Goal: Information Seeking & Learning: Learn about a topic

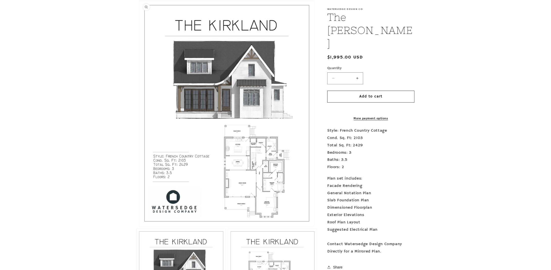
scroll to position [126, 0]
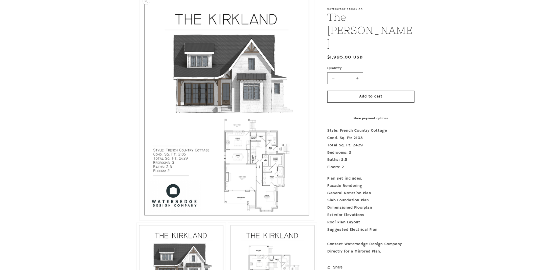
click at [140, 220] on button "Open media 1 in modal" at bounding box center [140, 220] width 0 height 0
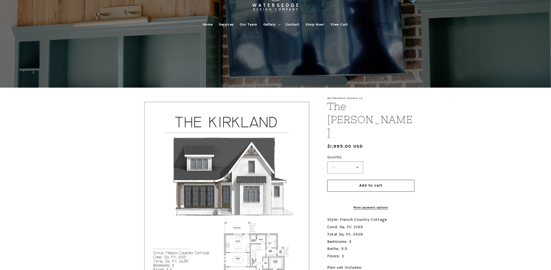
scroll to position [0, 0]
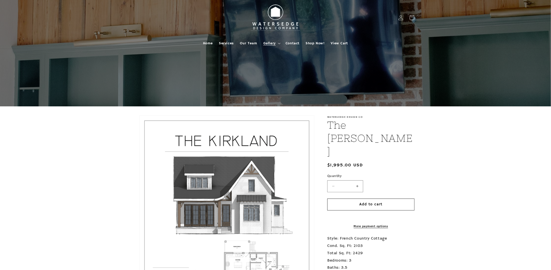
click at [274, 45] on span "Gallery" at bounding box center [270, 43] width 12 height 5
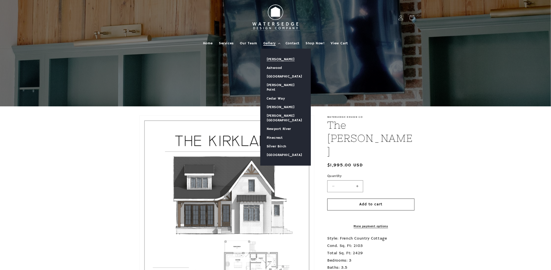
click at [280, 63] on link "[PERSON_NAME]" at bounding box center [286, 59] width 50 height 9
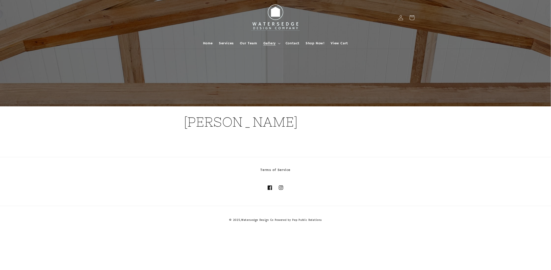
scroll to position [10, 0]
click at [273, 41] on span "Gallery" at bounding box center [270, 43] width 12 height 5
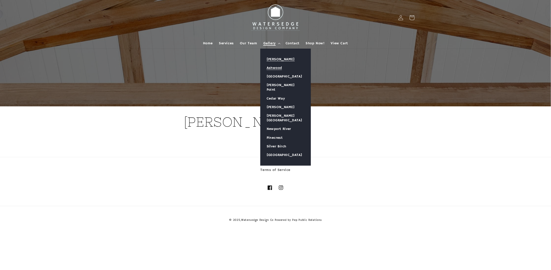
click at [273, 63] on link "Ashwood" at bounding box center [286, 67] width 50 height 9
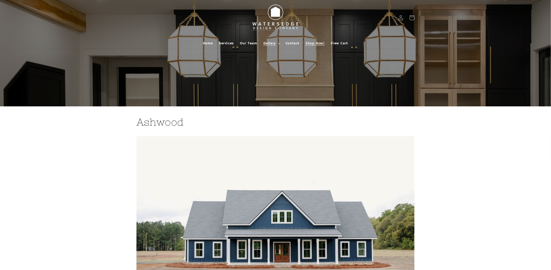
click at [324, 46] on span "Shop Now!" at bounding box center [315, 43] width 19 height 5
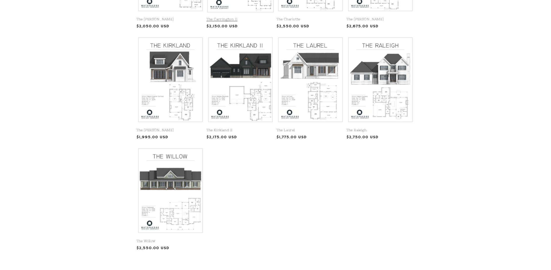
scroll to position [161, 0]
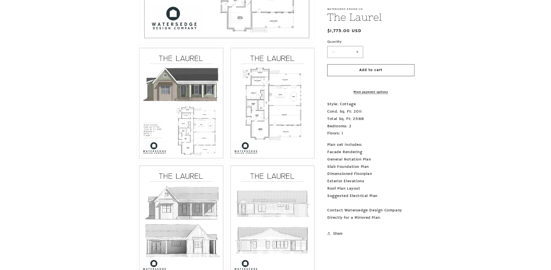
scroll to position [354, 0]
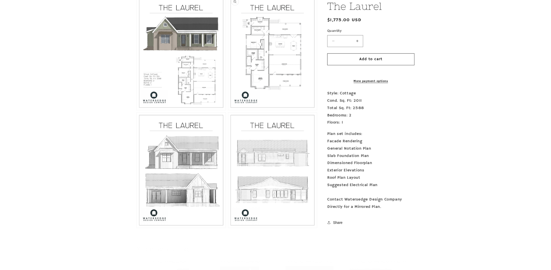
click at [228, 110] on button "Open media 3 in modal" at bounding box center [228, 110] width 0 height 0
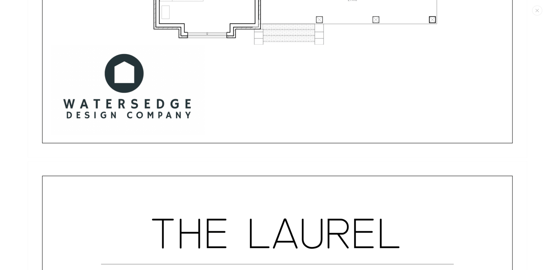
scroll to position [1921, 0]
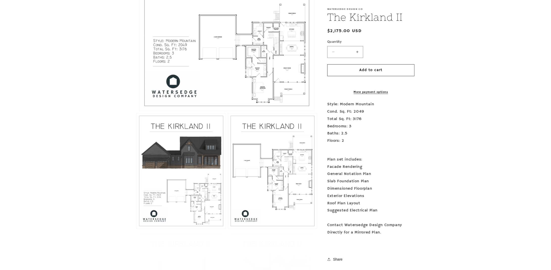
scroll to position [304, 0]
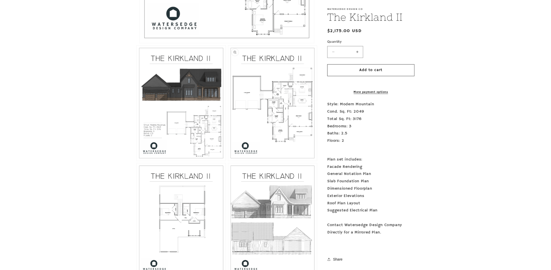
click at [228, 161] on button "Open media 3 in modal" at bounding box center [228, 161] width 0 height 0
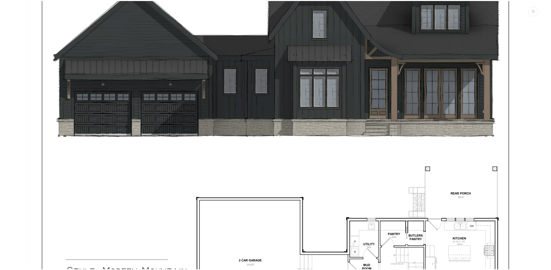
scroll to position [160, 0]
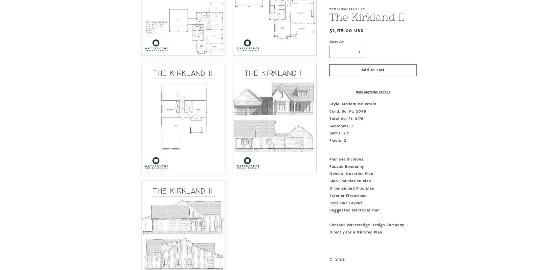
scroll to position [329, 0]
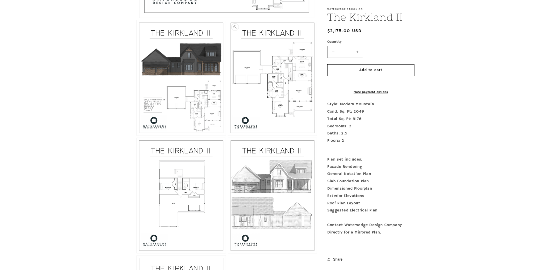
click at [228, 135] on button "Open media 3 in modal" at bounding box center [228, 135] width 0 height 0
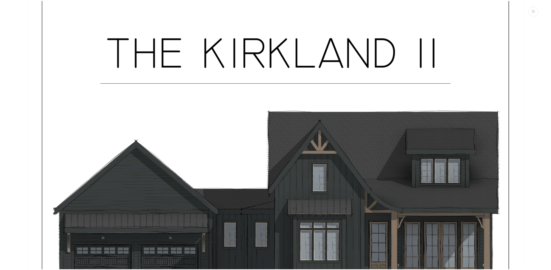
scroll to position [0, 0]
